Goal: Check status: Check status

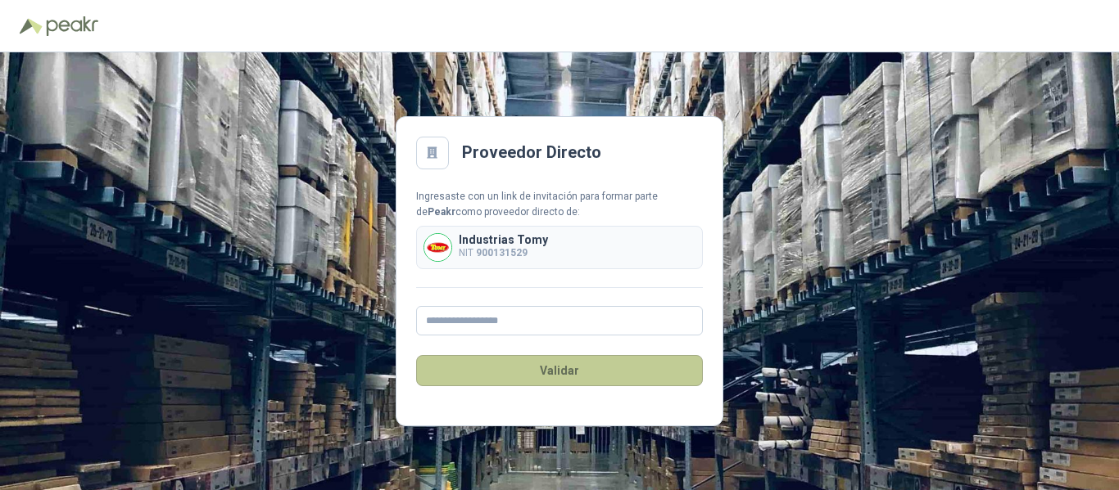
click at [560, 373] on button "Validar" at bounding box center [559, 370] width 287 height 31
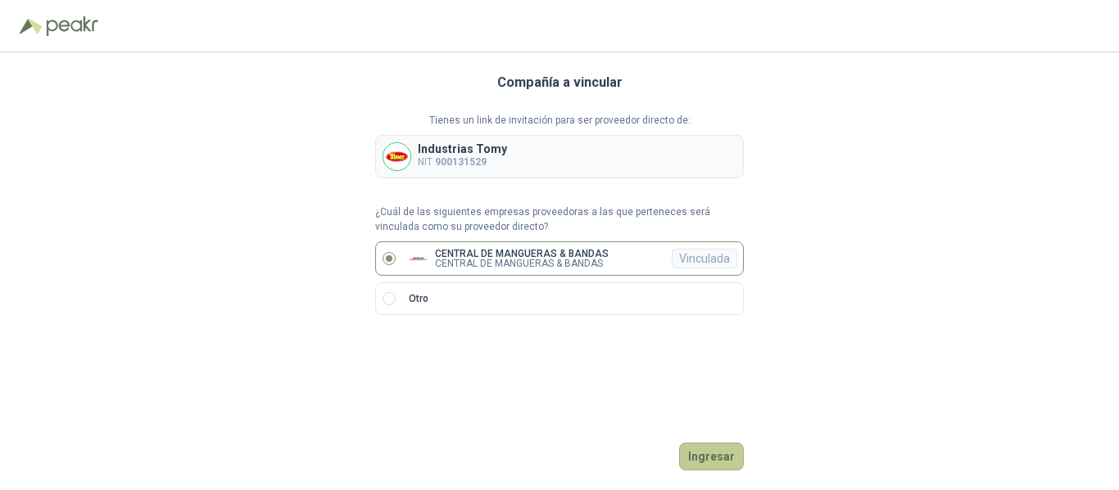
click at [725, 455] on button "Ingresar" at bounding box center [711, 457] width 65 height 28
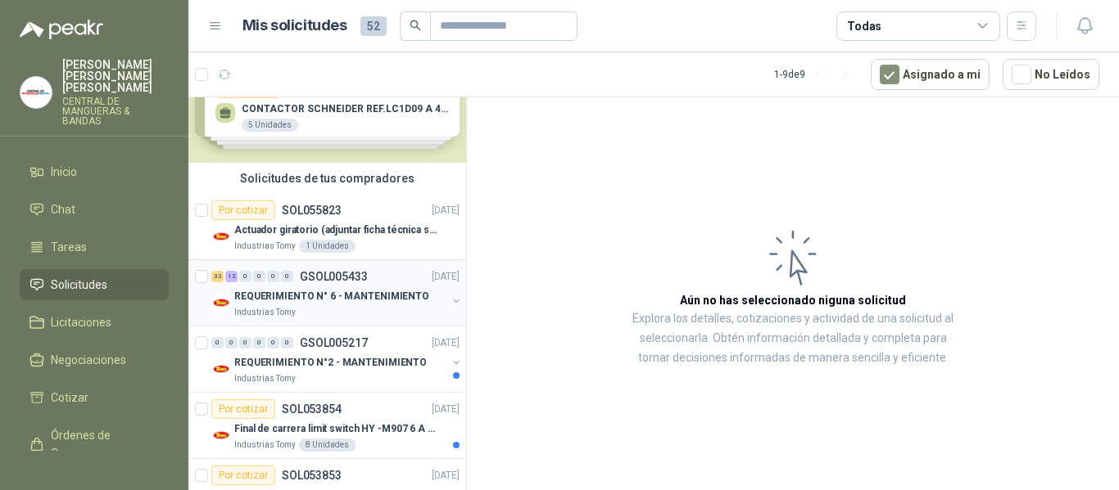
scroll to position [82, 0]
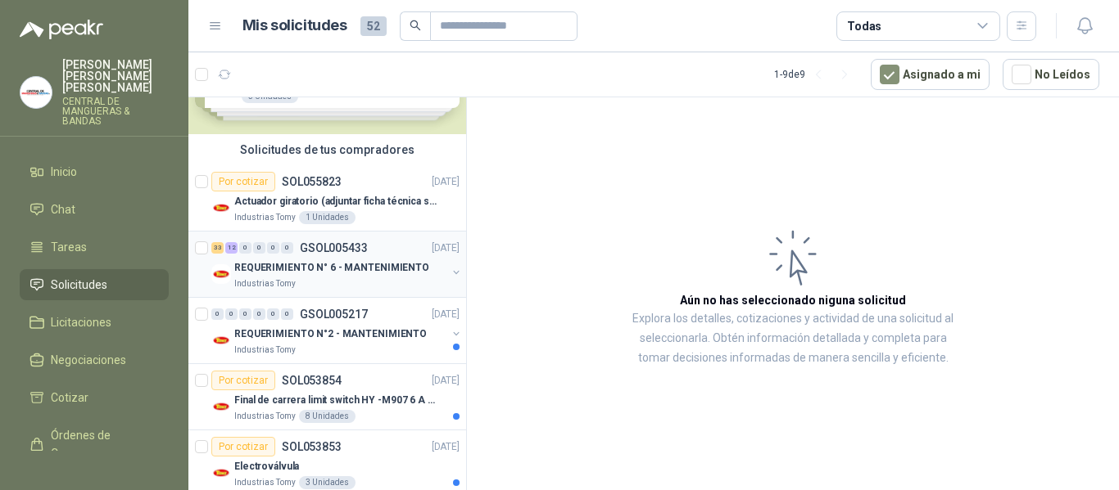
click at [306, 248] on p "GSOL005433" at bounding box center [334, 247] width 68 height 11
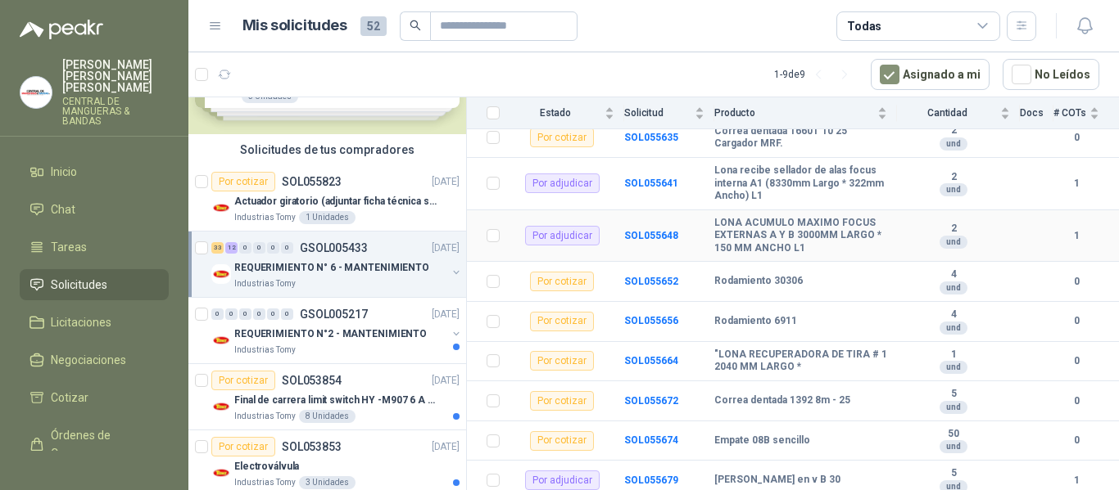
scroll to position [246, 0]
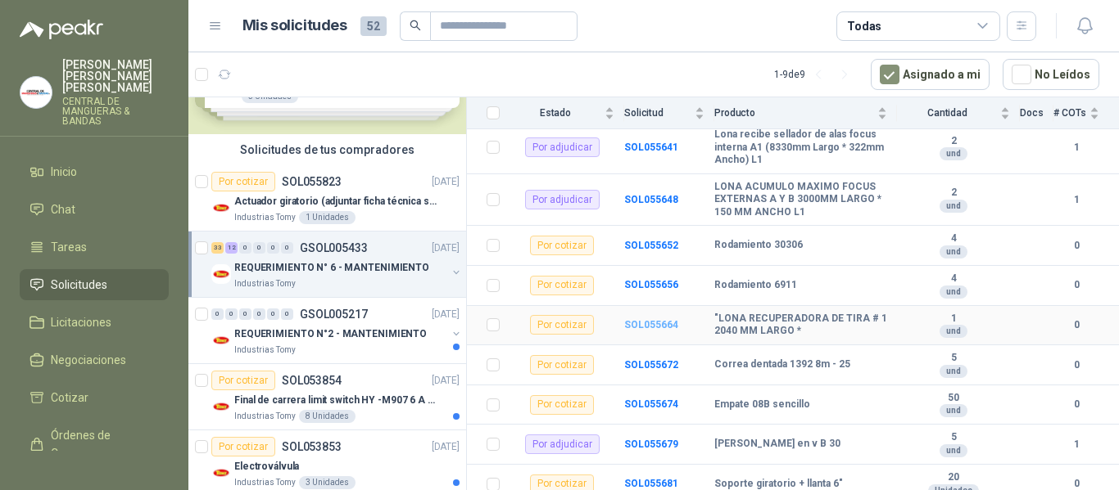
click at [668, 319] on b "SOL055664" at bounding box center [651, 324] width 54 height 11
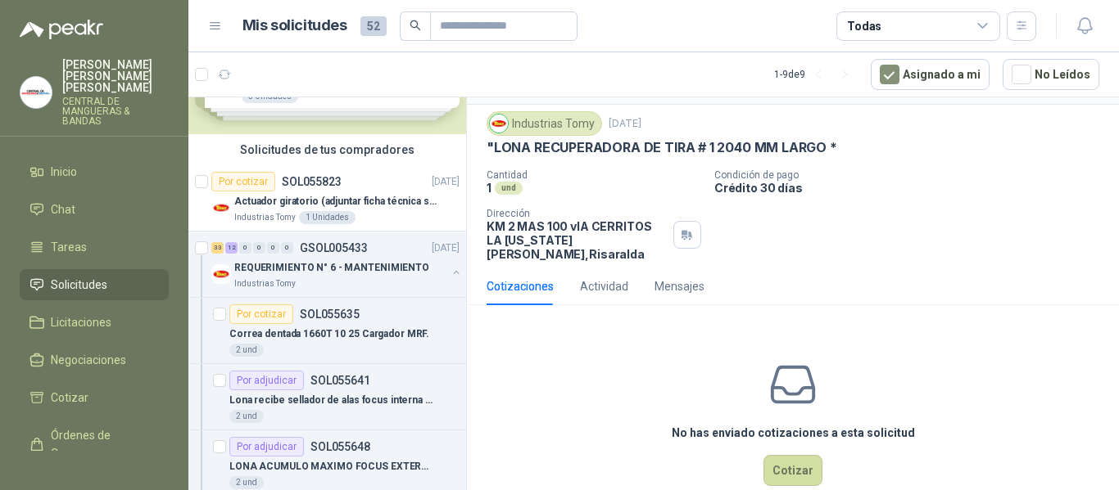
scroll to position [57, 0]
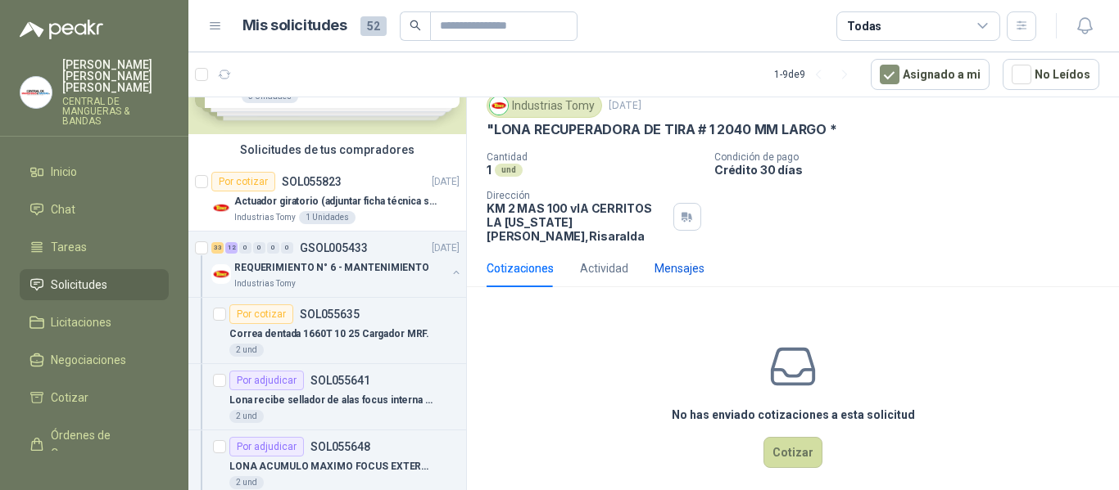
click at [686, 260] on div "Mensajes" at bounding box center [679, 269] width 50 height 18
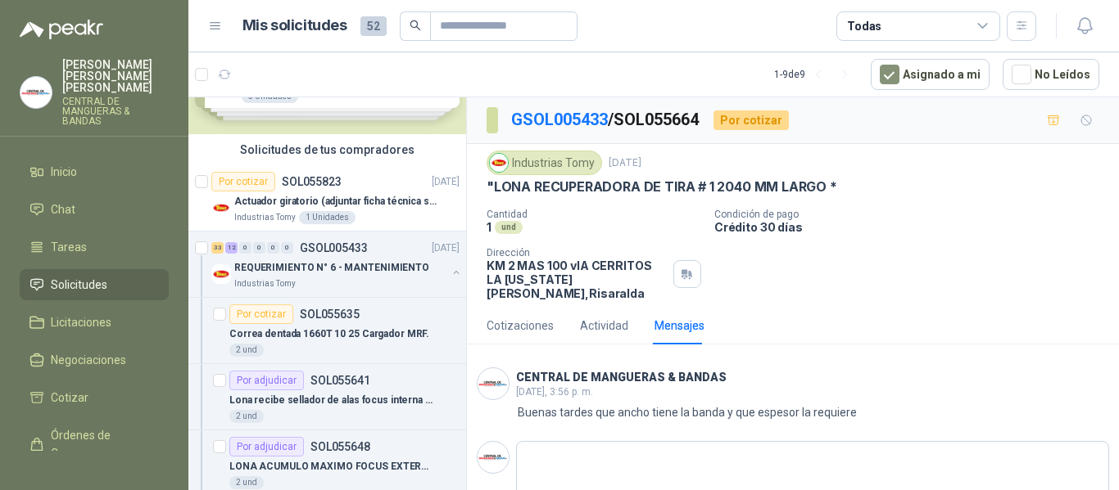
scroll to position [12, 0]
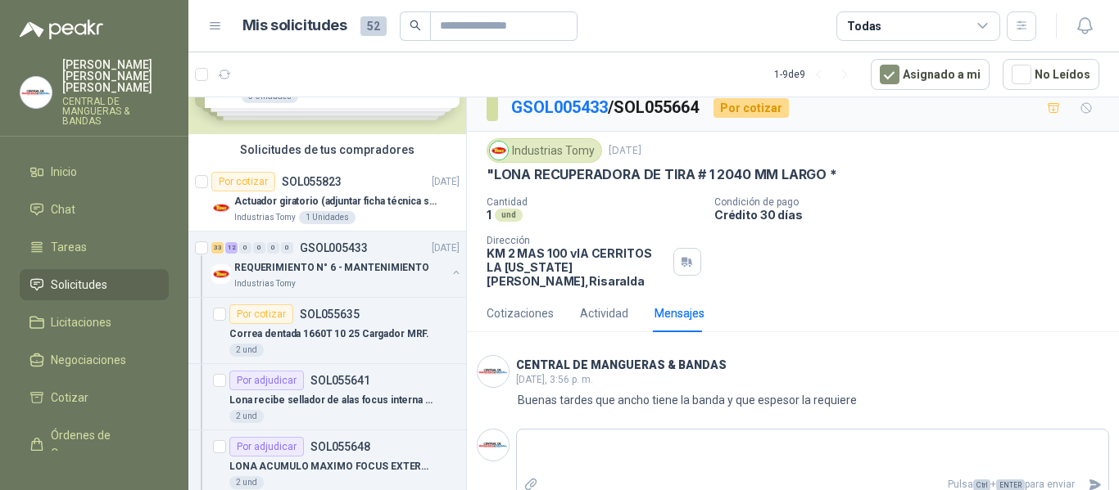
click at [811, 177] on p ""LONA RECUPERADORA DE TIRA # 1 2040 MM LARGO *" at bounding box center [661, 174] width 350 height 17
click at [568, 151] on div "Industrias Tomy" at bounding box center [543, 150] width 115 height 25
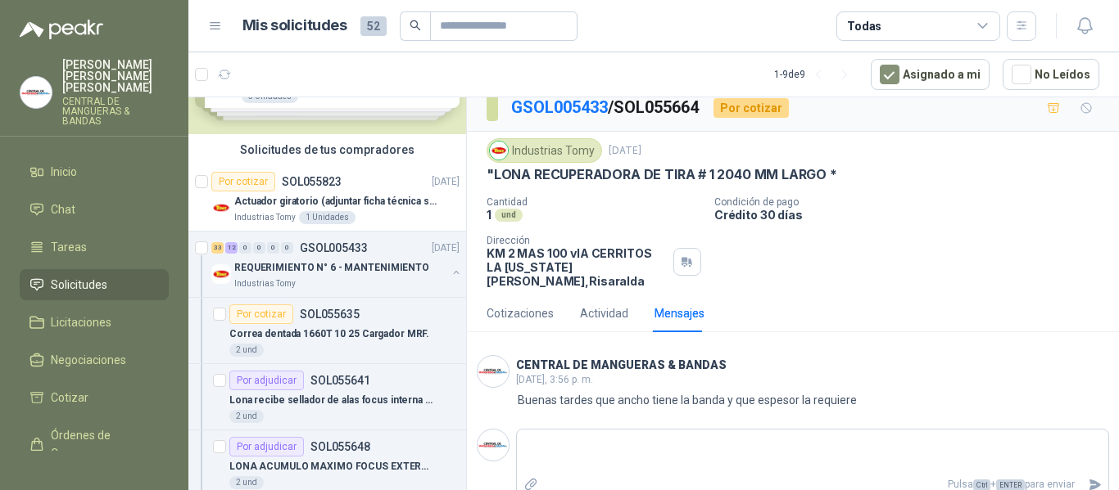
click at [572, 154] on div "Industrias Tomy" at bounding box center [543, 150] width 115 height 25
click at [556, 151] on div "Industrias Tomy" at bounding box center [543, 150] width 115 height 25
click at [600, 305] on div "Actividad" at bounding box center [604, 314] width 48 height 18
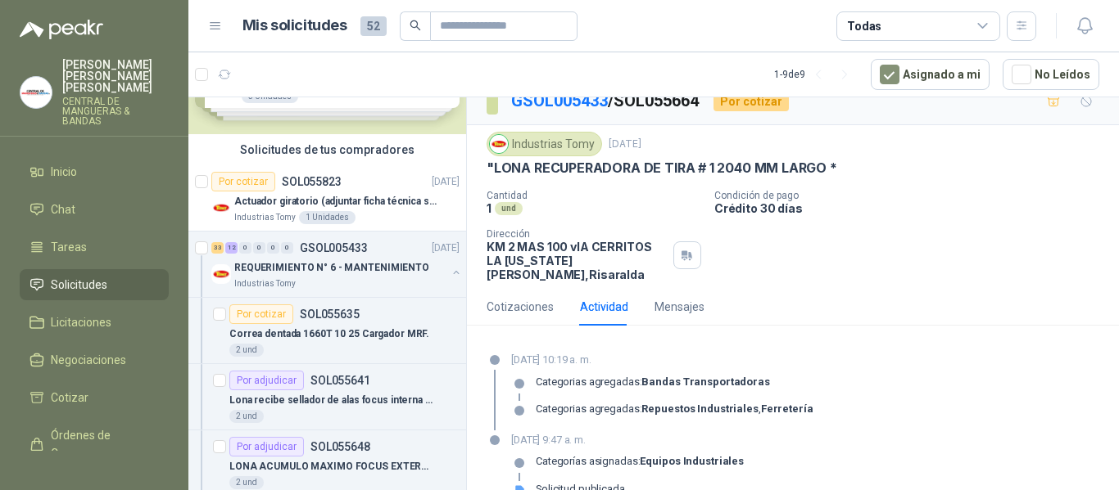
scroll to position [34, 0]
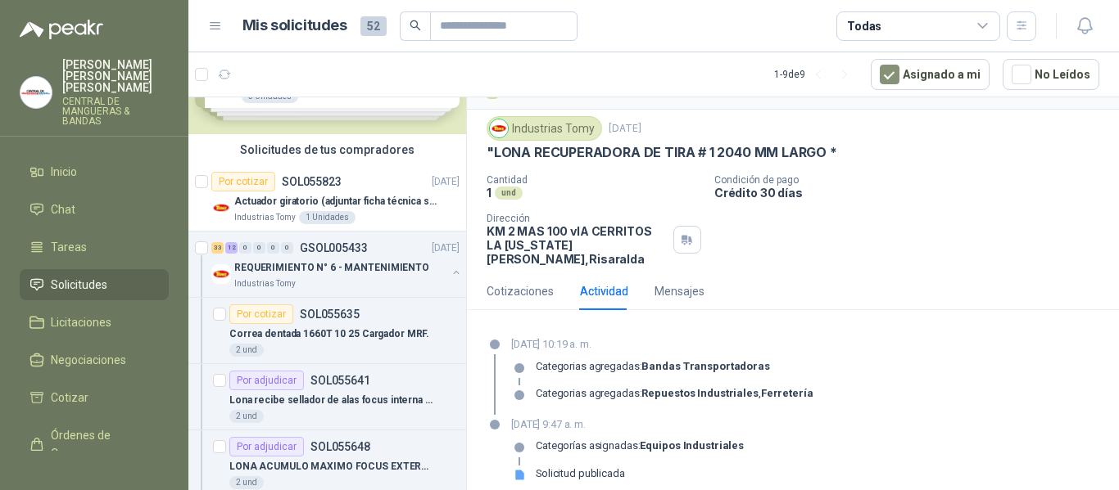
click at [522, 471] on icon at bounding box center [519, 476] width 9 height 10
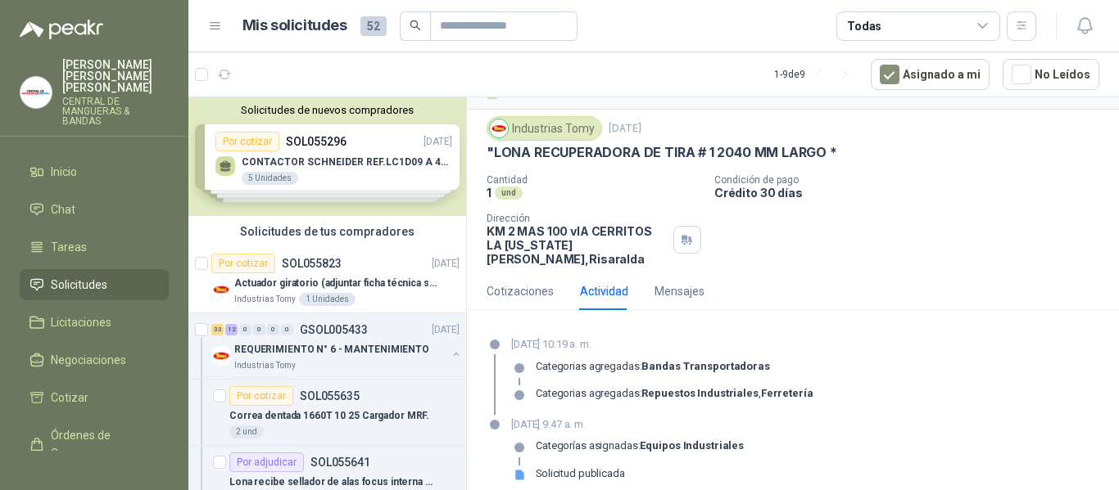
scroll to position [0, 0]
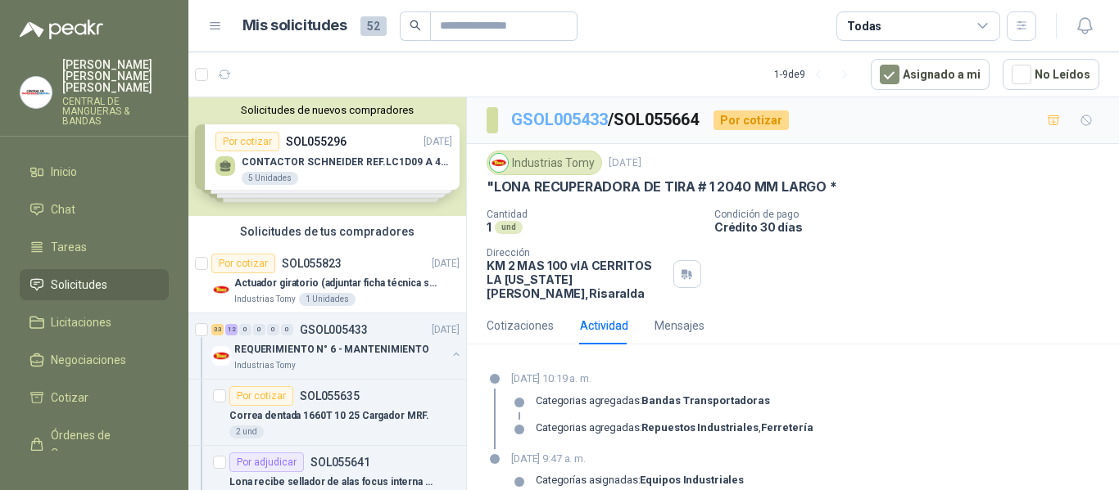
click at [571, 120] on link "GSOL005433" at bounding box center [559, 120] width 97 height 20
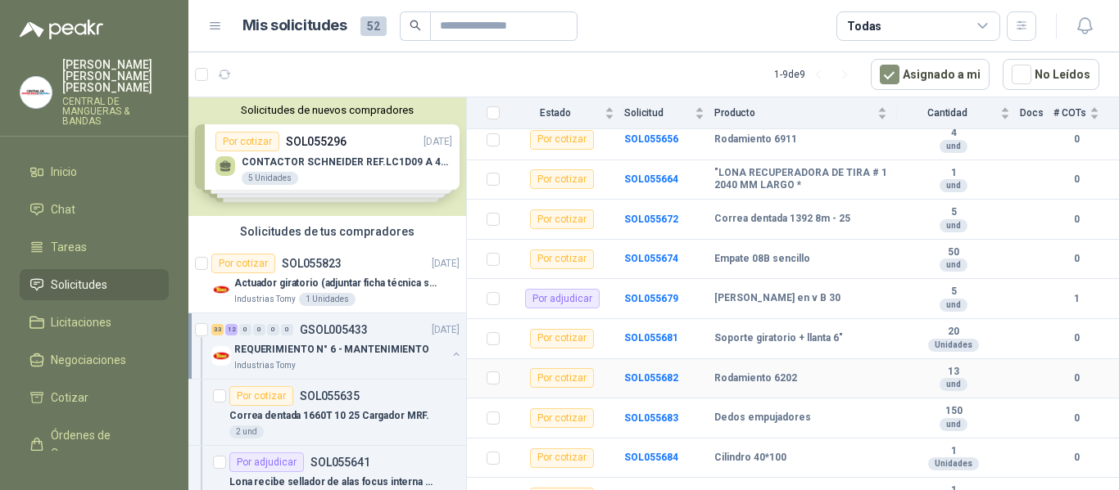
scroll to position [409, 0]
